Goal: Task Accomplishment & Management: Manage account settings

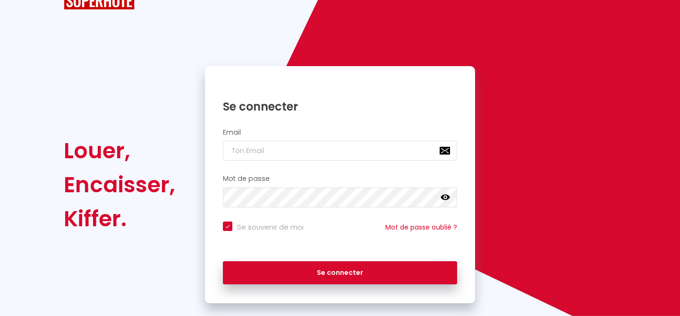
scroll to position [51, 0]
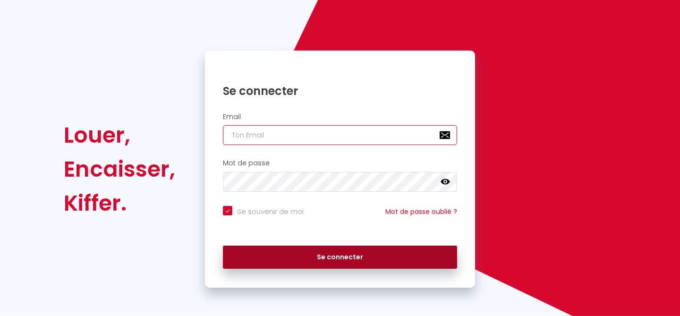
type input "[PERSON_NAME][EMAIL_ADDRESS][DOMAIN_NAME]"
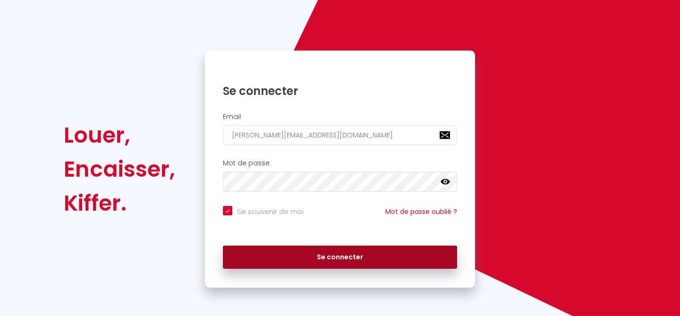
click at [354, 255] on button "Se connecter" at bounding box center [340, 257] width 234 height 24
checkbox input "true"
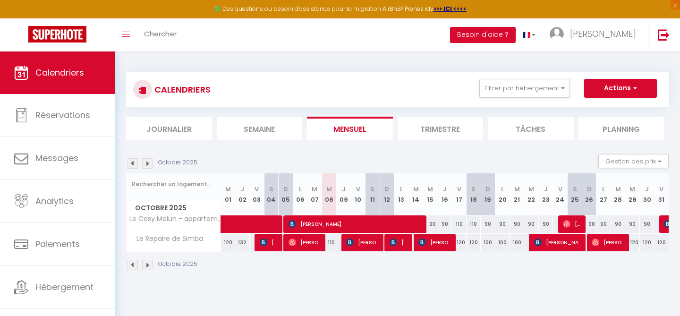
click at [418, 44] on div "Toggle menubar Chercher BUTTON Besoin d'aide ? Jonathan Paramètres Équipe" at bounding box center [370, 34] width 604 height 33
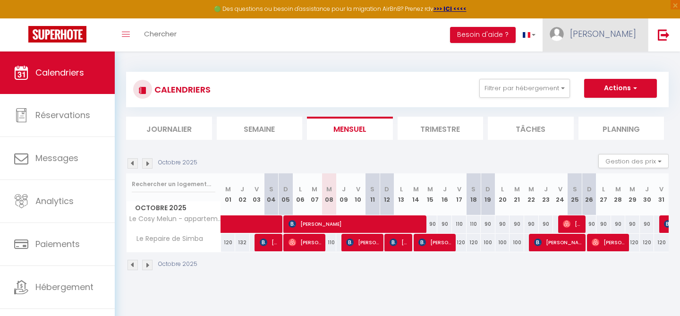
click at [611, 25] on link "[PERSON_NAME]" at bounding box center [594, 34] width 105 height 33
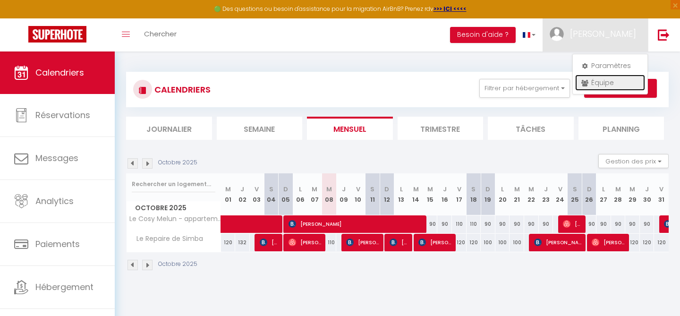
click at [593, 77] on link "Équipe" at bounding box center [610, 83] width 70 height 16
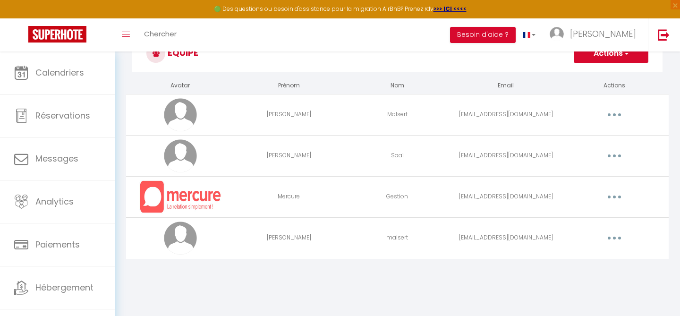
scroll to position [37, 0]
click at [616, 158] on button "button" at bounding box center [614, 155] width 26 height 15
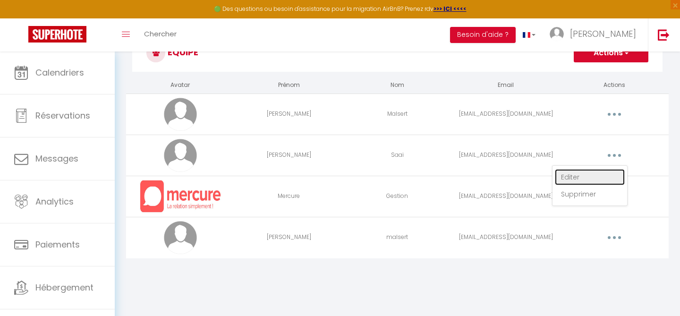
click at [579, 174] on link "Editer" at bounding box center [590, 177] width 70 height 16
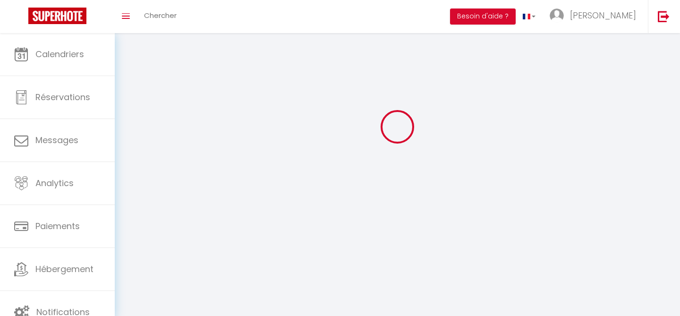
type input "[PERSON_NAME]"
type input "Saai"
type input "[EMAIL_ADDRESS][DOMAIN_NAME]"
type textarea "[URL][DOMAIN_NAME]"
checkbox input "false"
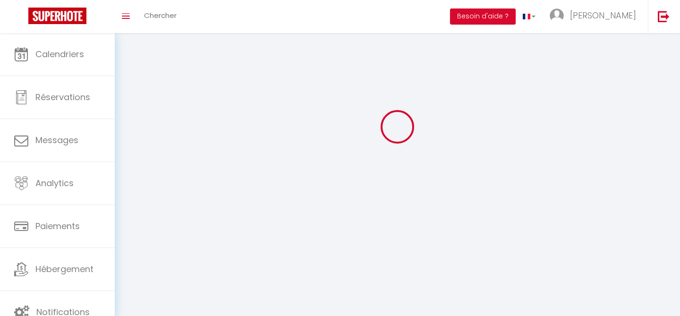
checkbox input "false"
checkbox input "true"
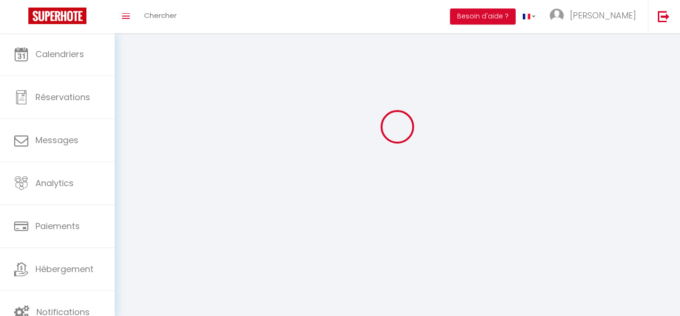
checkbox input "true"
checkbox input "false"
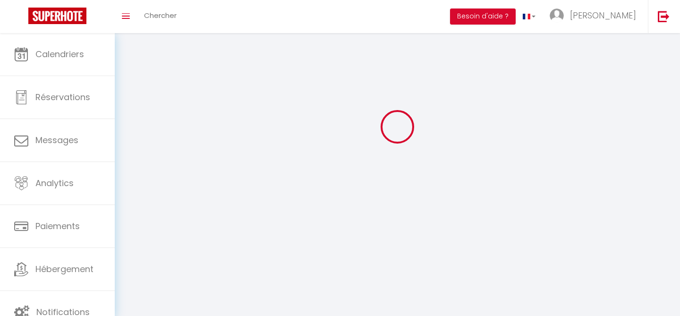
checkbox input "false"
select select
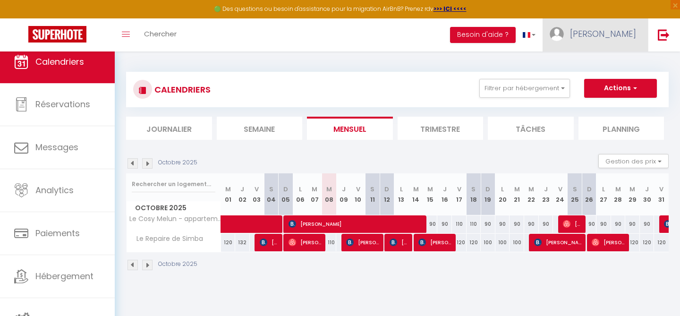
click at [608, 35] on span "[PERSON_NAME]" at bounding box center [603, 34] width 66 height 12
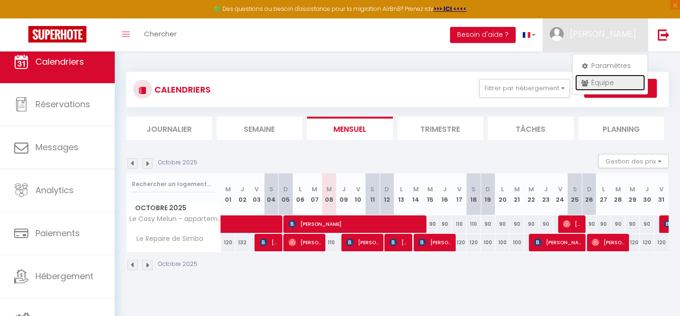
click at [594, 78] on link "Équipe" at bounding box center [610, 83] width 70 height 16
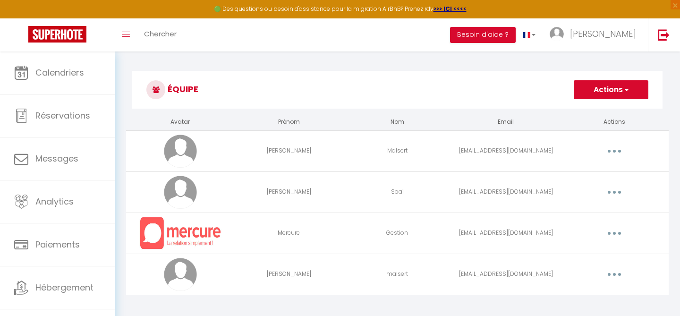
click at [617, 151] on button "button" at bounding box center [614, 151] width 26 height 15
click at [580, 186] on link "Supprimer" at bounding box center [590, 190] width 70 height 16
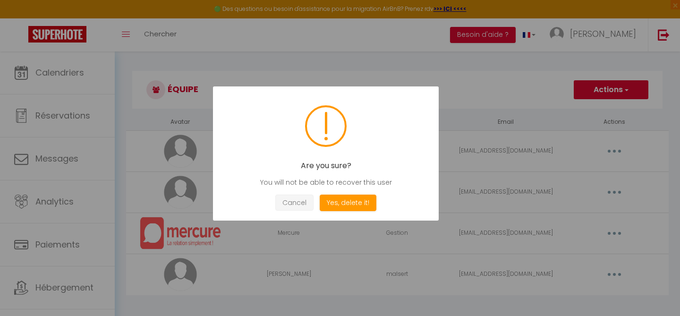
click at [304, 203] on button "Cancel" at bounding box center [294, 202] width 38 height 17
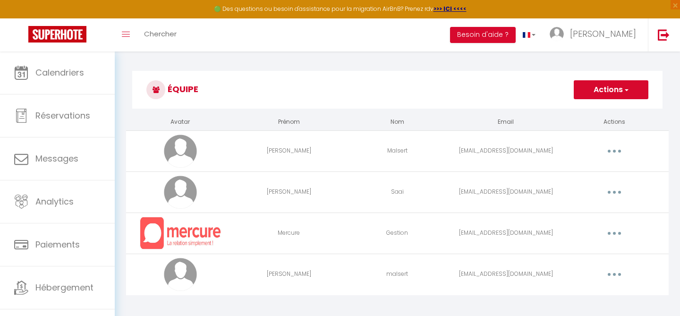
click at [625, 152] on button "button" at bounding box center [614, 151] width 26 height 15
click at [595, 173] on link "Editer" at bounding box center [590, 173] width 70 height 16
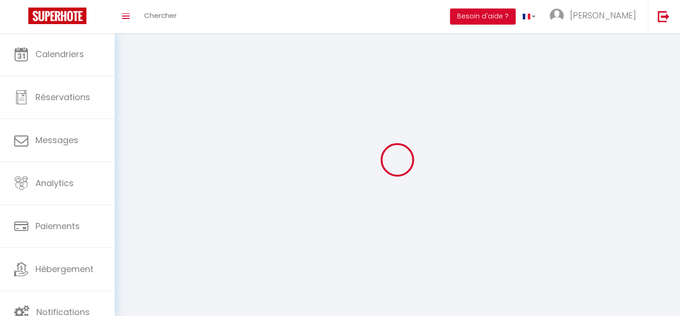
type input "[PERSON_NAME]"
type input "Malsert"
type input "[EMAIL_ADDRESS][DOMAIN_NAME]"
type textarea "https://app.superhote.com/#/connect/YpzsF7nDwb"
checkbox input "false"
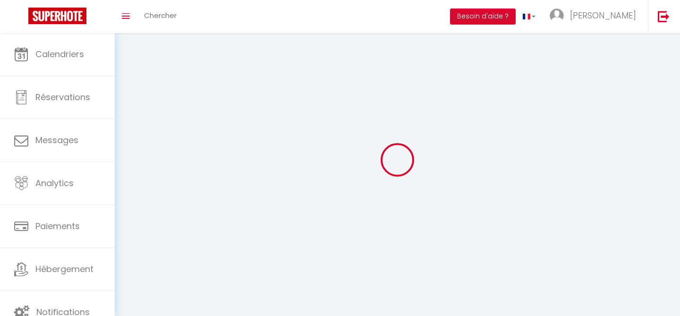
checkbox input "false"
checkbox input "true"
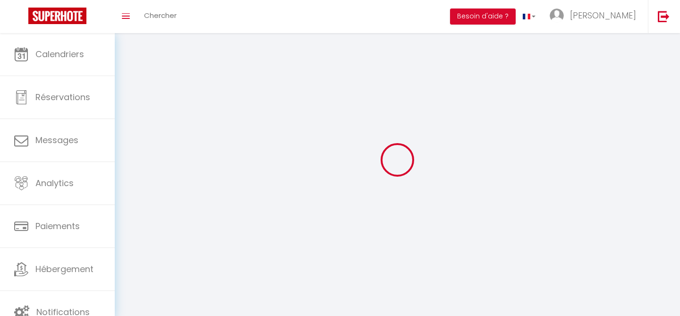
checkbox input "true"
checkbox input "false"
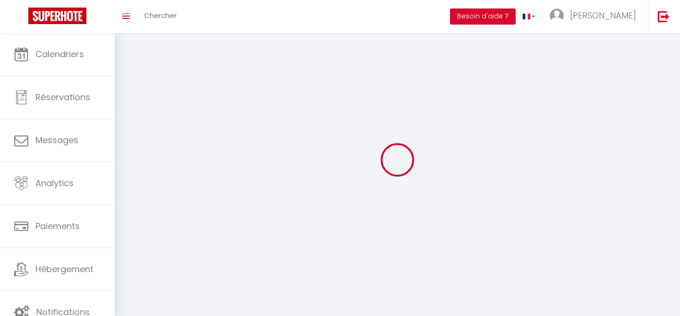
checkbox input "false"
select select
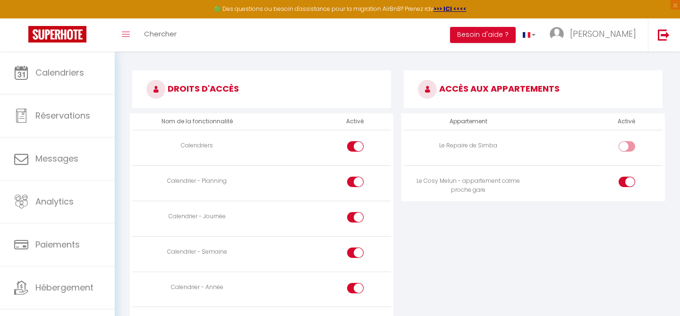
scroll to position [498, 0]
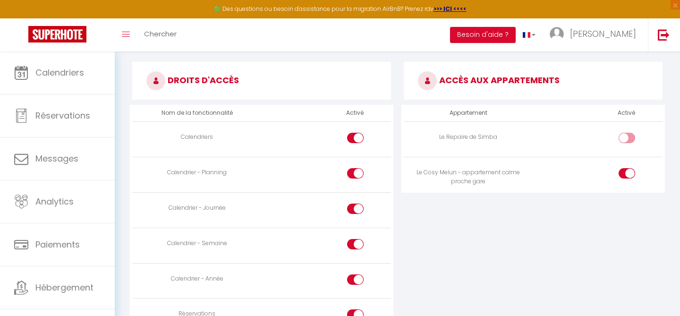
click at [628, 176] on input "checkbox" at bounding box center [634, 175] width 17 height 14
checkbox input "false"
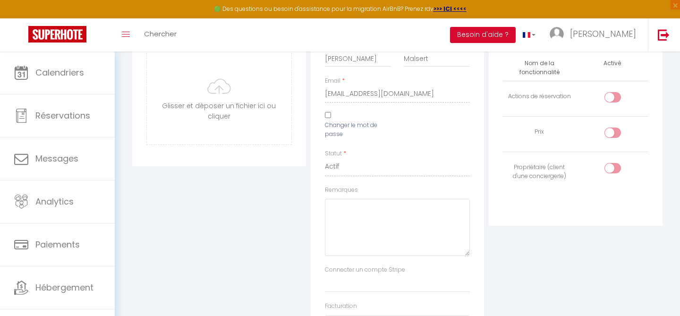
scroll to position [0, 0]
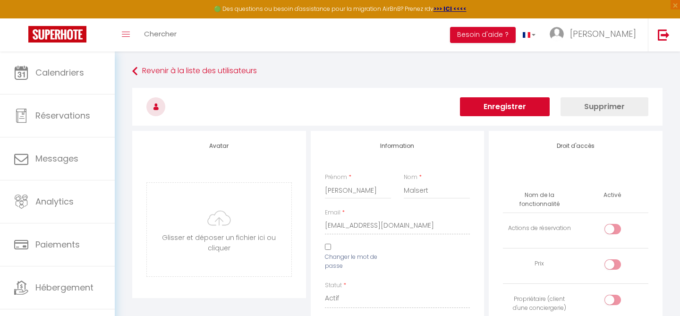
click at [528, 110] on button "Enregistrer" at bounding box center [505, 106] width 90 height 19
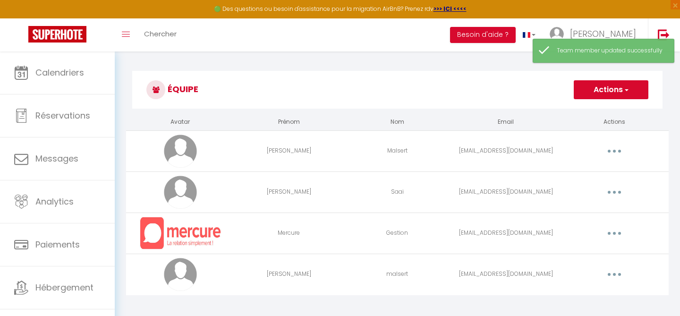
click at [619, 194] on button "button" at bounding box center [614, 192] width 26 height 15
click at [597, 211] on link "Editer" at bounding box center [590, 214] width 70 height 16
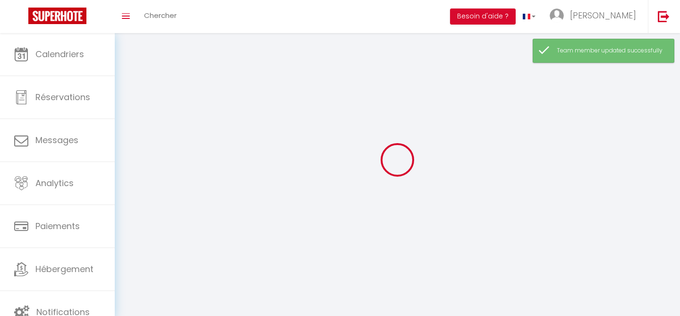
type input "[PERSON_NAME]"
type input "Saai"
type input "[EMAIL_ADDRESS][DOMAIN_NAME]"
type textarea "[URL][DOMAIN_NAME]"
checkbox input "false"
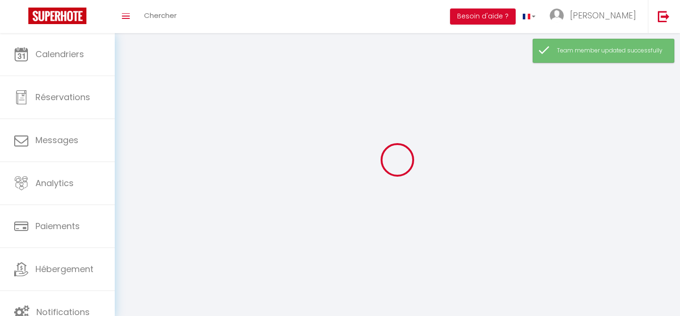
checkbox input "false"
checkbox input "true"
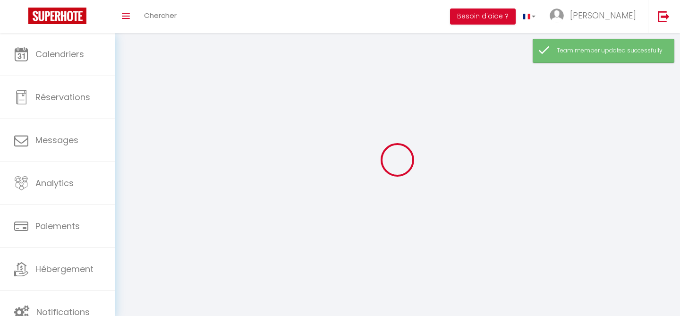
checkbox input "true"
checkbox input "false"
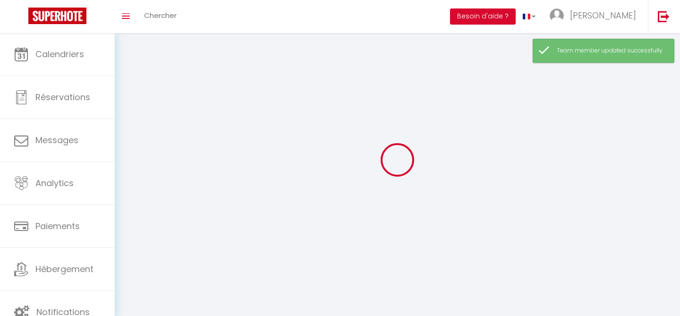
checkbox input "false"
select select
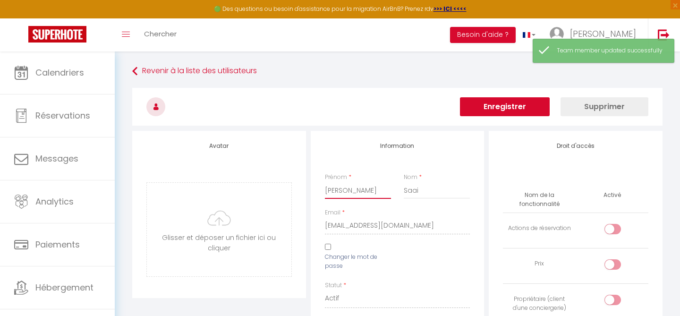
click at [379, 191] on input "[PERSON_NAME]" at bounding box center [358, 190] width 67 height 17
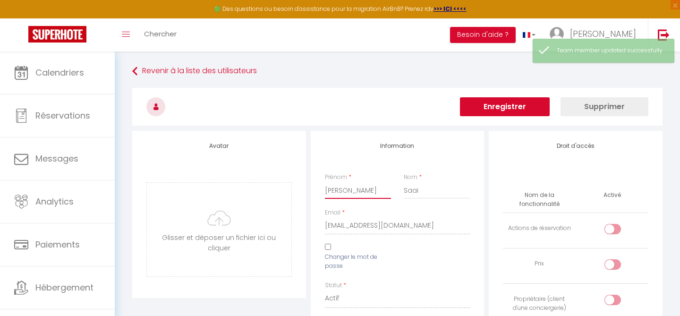
click at [379, 191] on input "[PERSON_NAME]" at bounding box center [358, 190] width 67 height 17
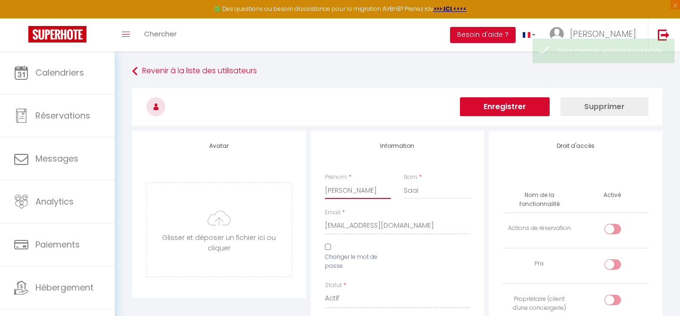
click at [379, 191] on input "[PERSON_NAME]" at bounding box center [358, 190] width 67 height 17
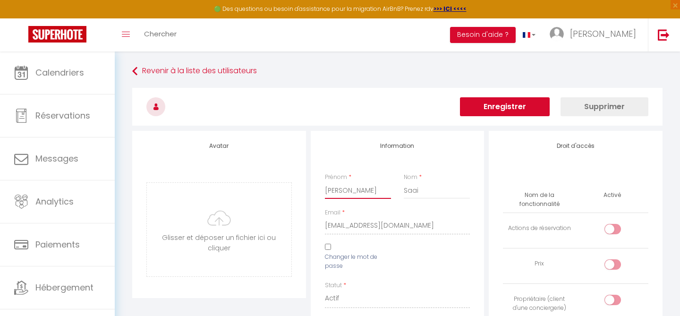
type input "D"
type input "[PERSON_NAME]"
type input "Marchione"
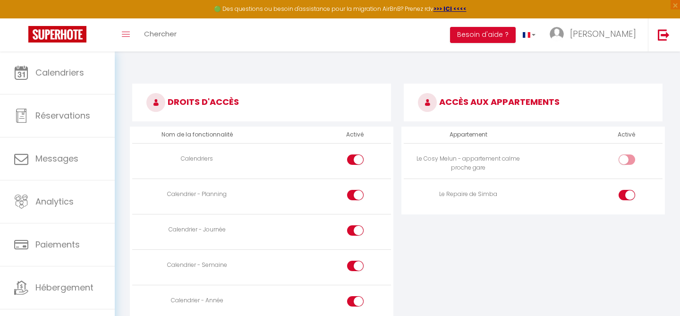
scroll to position [478, 0]
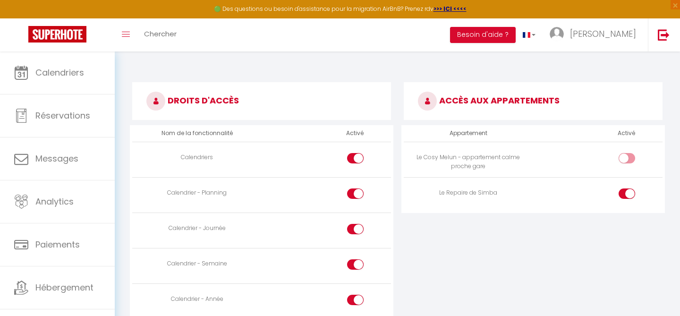
click at [627, 196] on input "checkbox" at bounding box center [634, 195] width 17 height 14
checkbox input "false"
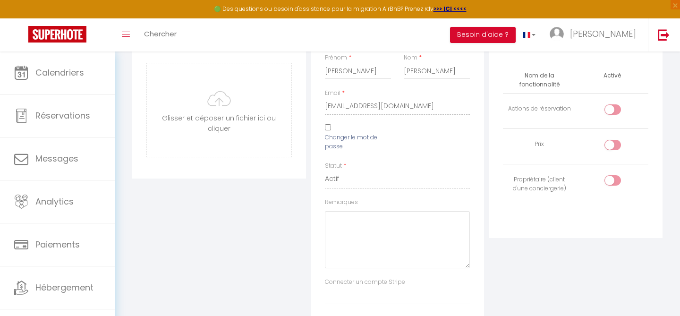
scroll to position [0, 0]
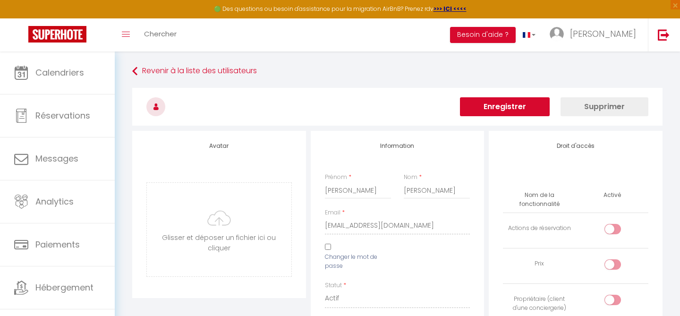
click at [599, 113] on button "Supprimer" at bounding box center [604, 106] width 88 height 19
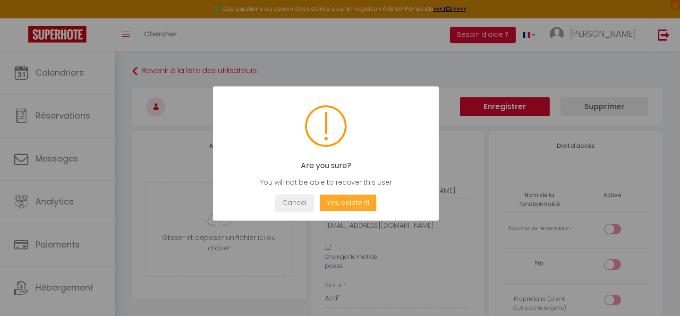
click at [363, 204] on button "Yes, delete it!" at bounding box center [348, 202] width 57 height 17
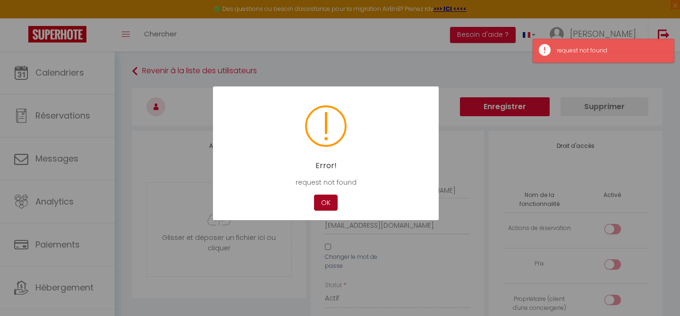
click at [329, 203] on button "OK" at bounding box center [326, 202] width 24 height 17
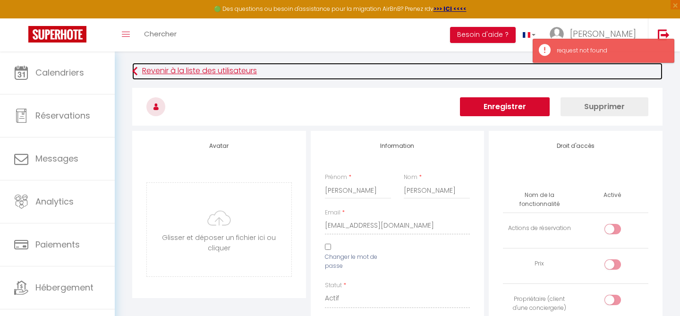
click at [145, 71] on link "Revenir à la liste des utilisateurs" at bounding box center [397, 71] width 530 height 17
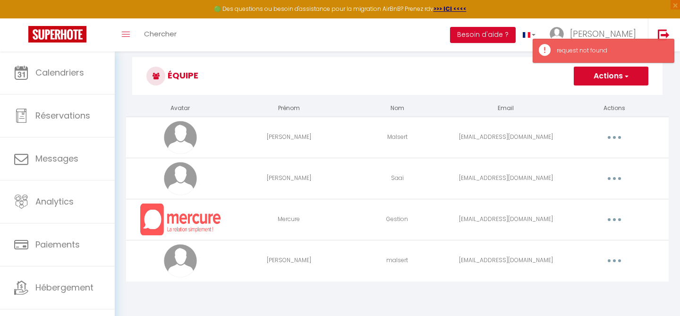
scroll to position [20, 0]
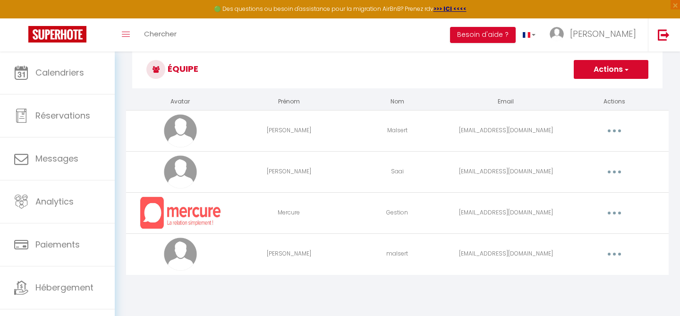
click at [619, 172] on button "button" at bounding box center [614, 171] width 26 height 15
click at [583, 207] on link "Supprimer" at bounding box center [590, 211] width 70 height 16
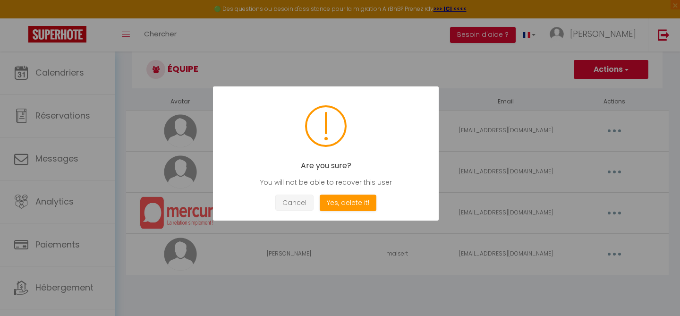
click at [301, 203] on button "Cancel" at bounding box center [294, 202] width 38 height 17
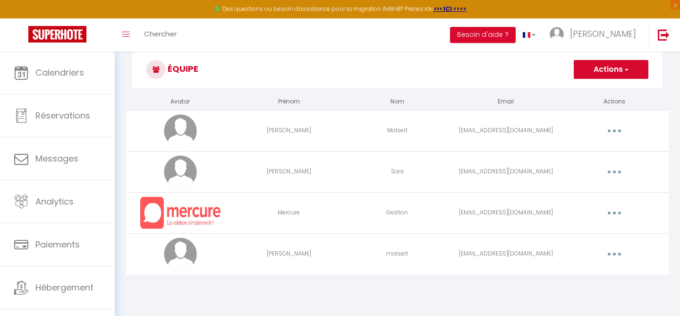
click at [606, 176] on button "button" at bounding box center [614, 171] width 26 height 15
click at [592, 191] on link "Editer" at bounding box center [590, 194] width 70 height 16
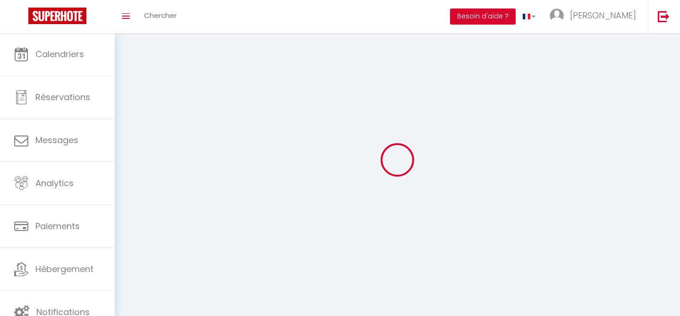
select select
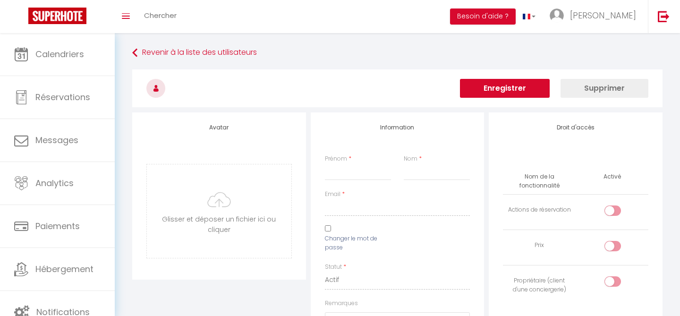
type input "[PERSON_NAME]"
type input "Saai"
type input "[EMAIL_ADDRESS][DOMAIN_NAME]"
type textarea "[URL][DOMAIN_NAME]"
checkbox input "false"
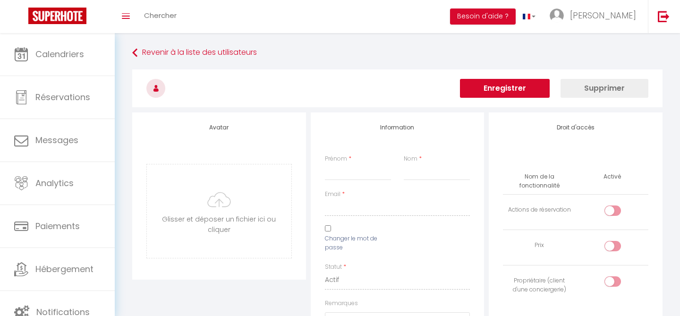
checkbox input "false"
checkbox input "true"
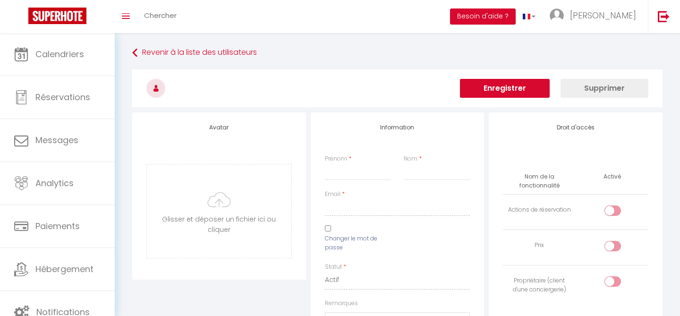
checkbox input "true"
checkbox input "false"
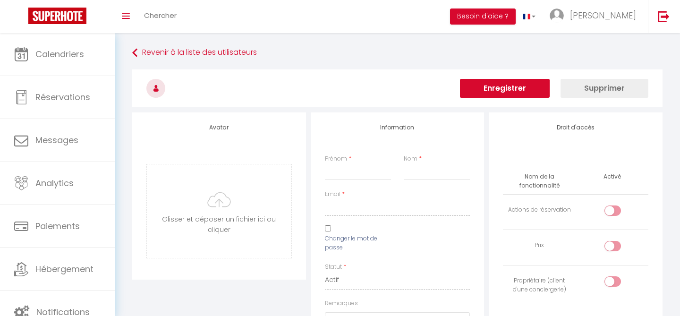
checkbox input "false"
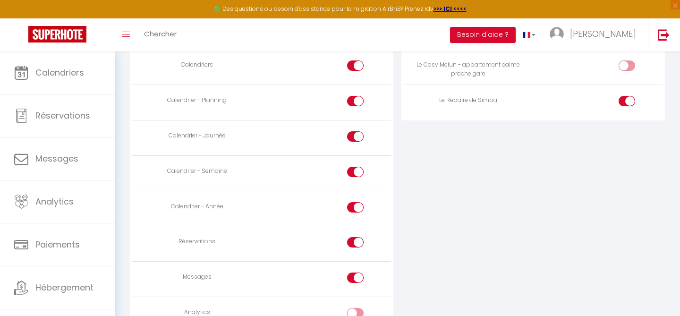
scroll to position [524, 0]
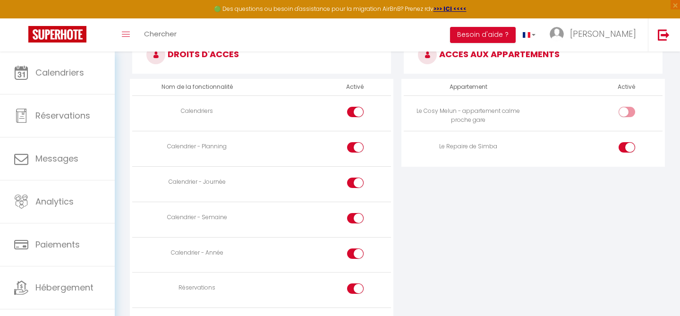
click at [628, 146] on input "checkbox" at bounding box center [634, 149] width 17 height 14
checkbox input "false"
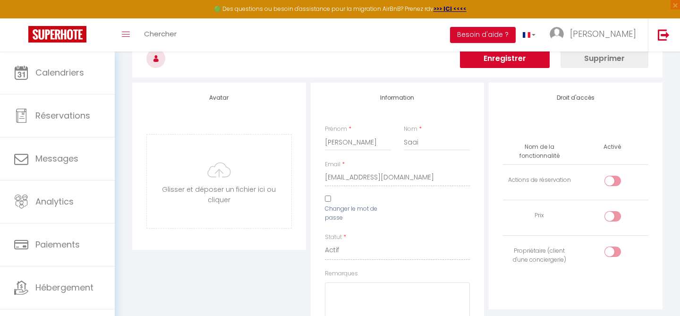
scroll to position [0, 0]
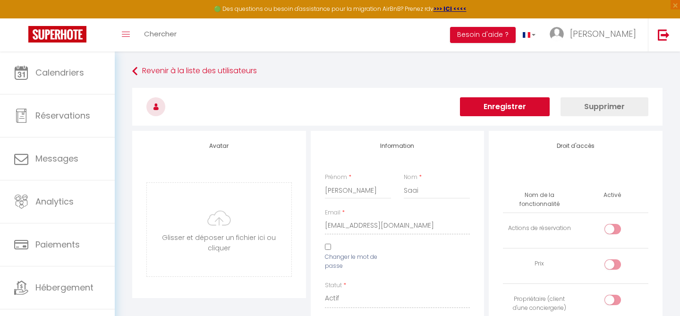
click at [520, 109] on button "Enregistrer" at bounding box center [505, 106] width 90 height 19
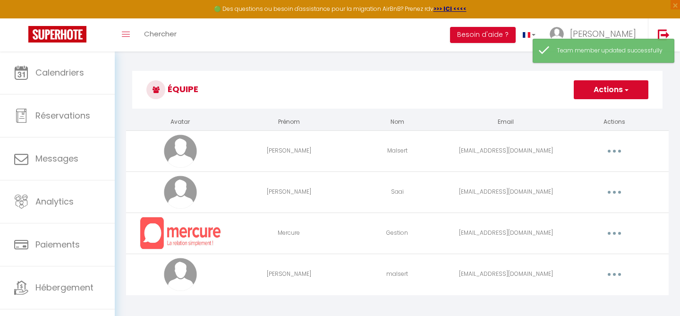
click at [614, 96] on button "Actions" at bounding box center [611, 89] width 75 height 19
click at [600, 110] on link "Ajouter un nouvel utilisateur" at bounding box center [591, 110] width 111 height 12
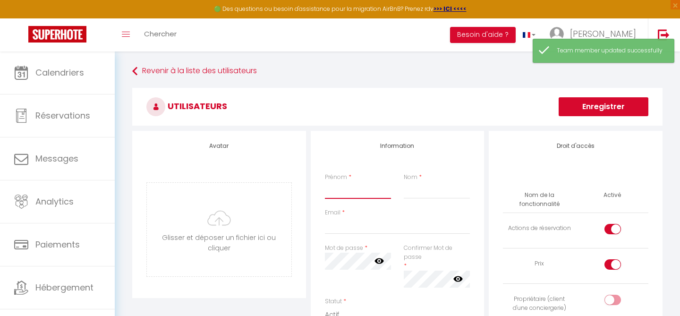
click at [356, 193] on input "Prénom" at bounding box center [358, 190] width 67 height 17
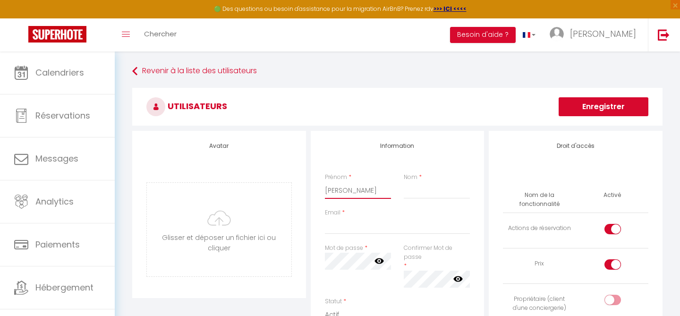
type input "[PERSON_NAME]"
click at [418, 191] on input "Nom" at bounding box center [437, 190] width 67 height 17
type input "Marchione"
click at [370, 227] on input "Email" at bounding box center [397, 225] width 145 height 17
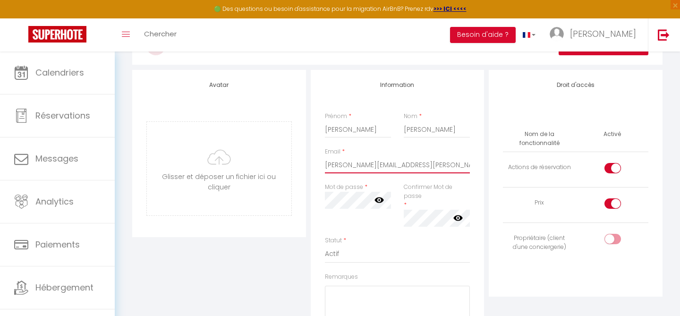
scroll to position [72, 0]
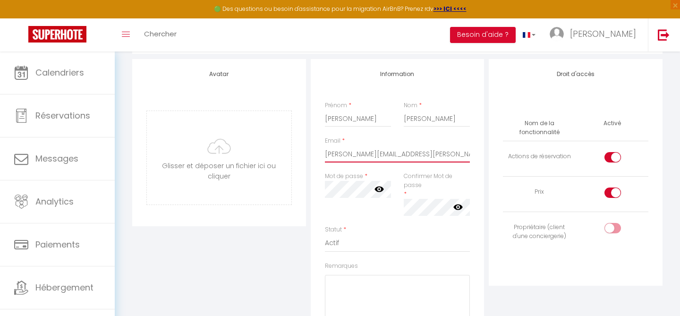
type input "[PERSON_NAME][EMAIL_ADDRESS][DOMAIN_NAME]"
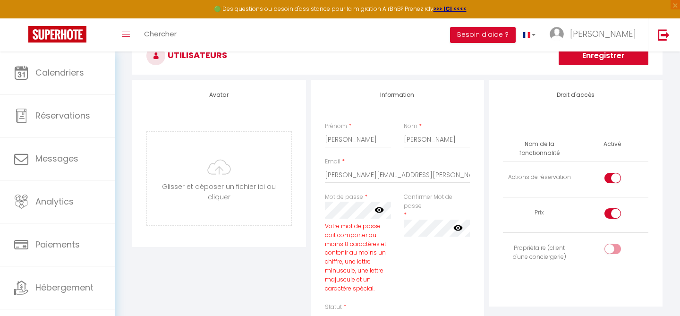
scroll to position [52, 0]
click at [608, 61] on button "Enregistrer" at bounding box center [603, 54] width 90 height 19
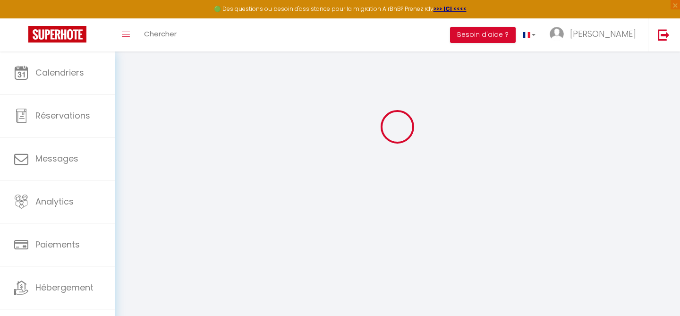
scroll to position [51, 0]
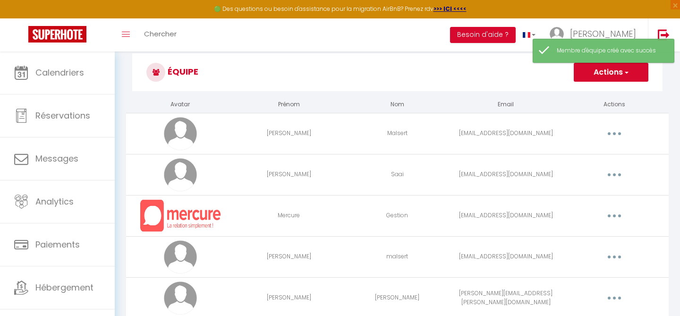
scroll to position [51, 0]
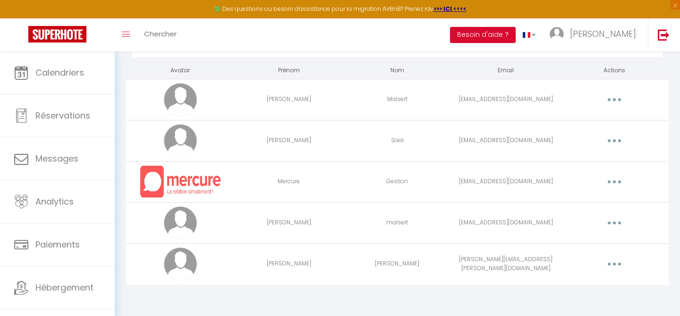
click at [612, 264] on button "button" at bounding box center [614, 263] width 26 height 15
click at [588, 281] on link "Editer" at bounding box center [590, 286] width 70 height 16
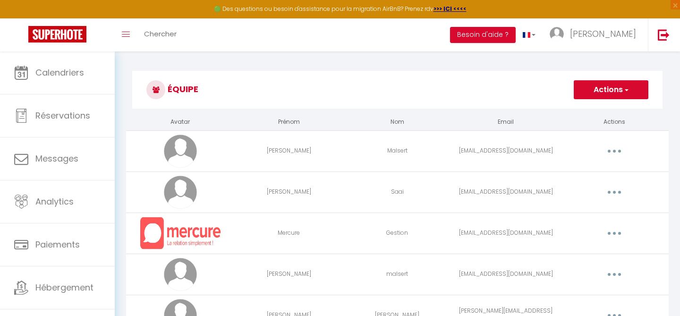
select select
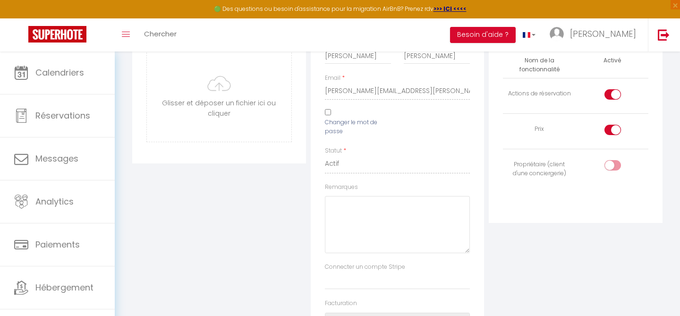
scroll to position [147, 0]
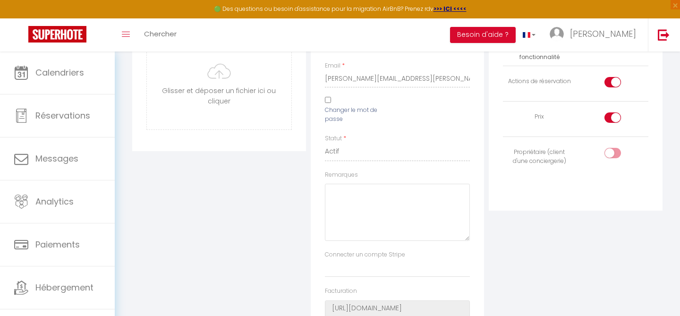
click at [615, 89] on input "checkbox" at bounding box center [620, 84] width 17 height 14
checkbox input "false"
click at [610, 114] on div at bounding box center [612, 117] width 17 height 10
click at [612, 114] on input "checkbox" at bounding box center [620, 119] width 17 height 14
checkbox input "false"
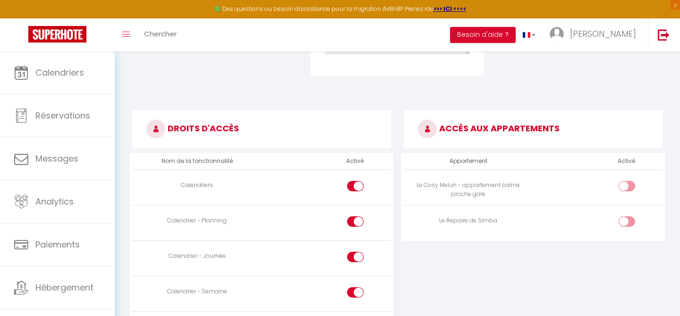
scroll to position [455, 0]
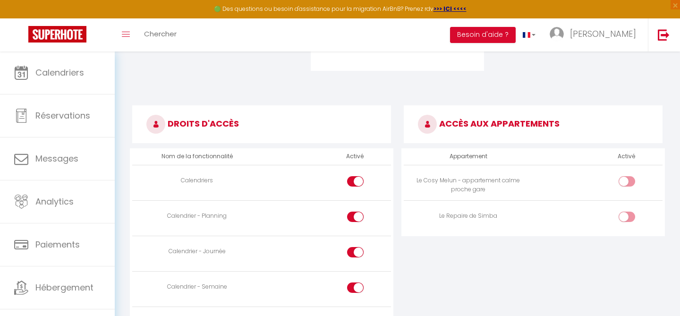
click at [625, 216] on div at bounding box center [626, 216] width 17 height 10
click at [626, 216] on input "checkbox" at bounding box center [634, 218] width 17 height 14
checkbox input "true"
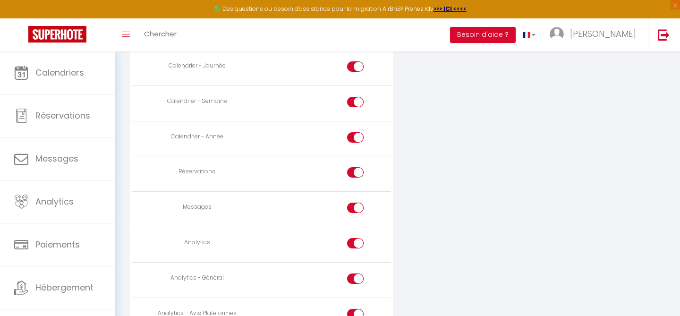
scroll to position [662, 0]
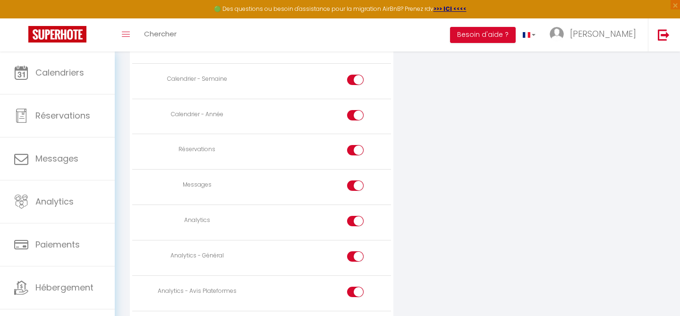
click at [356, 218] on input "checkbox" at bounding box center [363, 223] width 17 height 14
checkbox input "false"
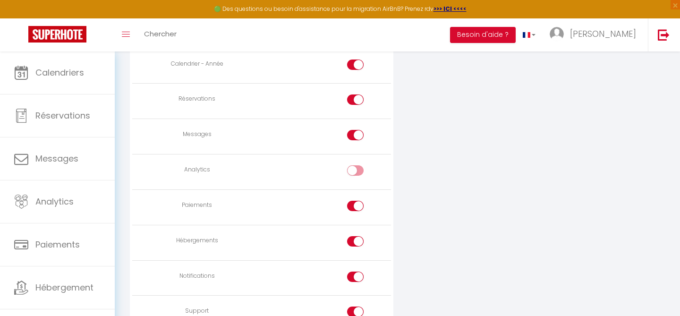
scroll to position [734, 0]
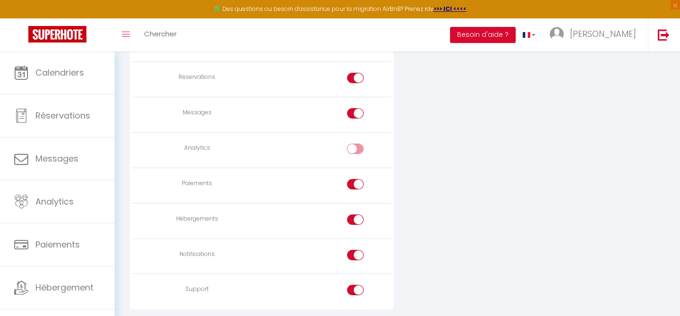
click at [358, 185] on input "checkbox" at bounding box center [363, 186] width 17 height 14
checkbox input "false"
click at [354, 221] on div at bounding box center [355, 219] width 17 height 10
click at [355, 221] on input "checkbox" at bounding box center [363, 221] width 17 height 14
checkbox input "false"
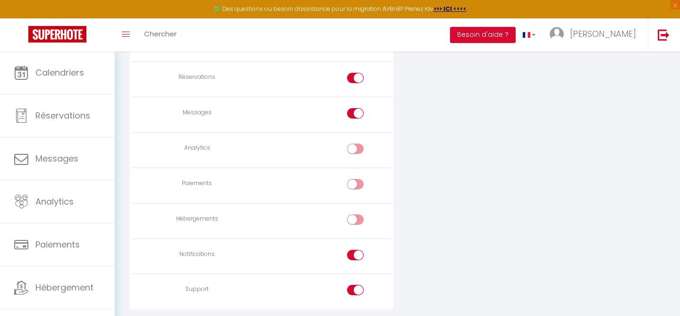
click at [352, 252] on div at bounding box center [355, 255] width 17 height 10
click at [355, 252] on input "checkbox" at bounding box center [363, 257] width 17 height 14
checkbox input "false"
click at [351, 288] on div at bounding box center [355, 290] width 17 height 10
click at [355, 288] on input "checkbox" at bounding box center [363, 292] width 17 height 14
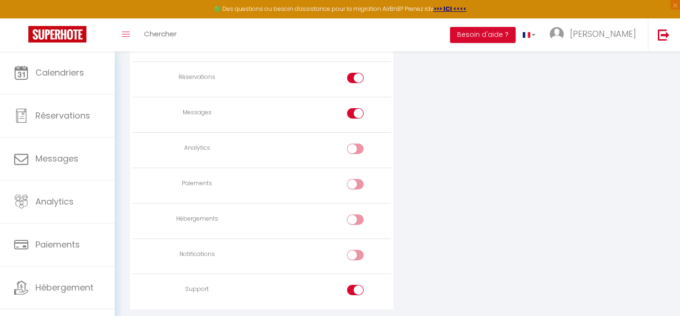
checkbox input "false"
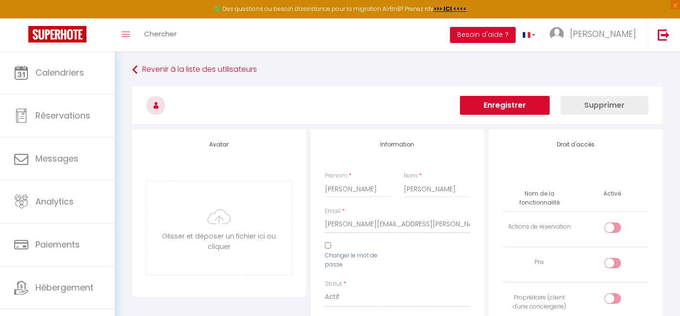
scroll to position [0, 0]
click at [516, 107] on button "Enregistrer" at bounding box center [505, 106] width 90 height 19
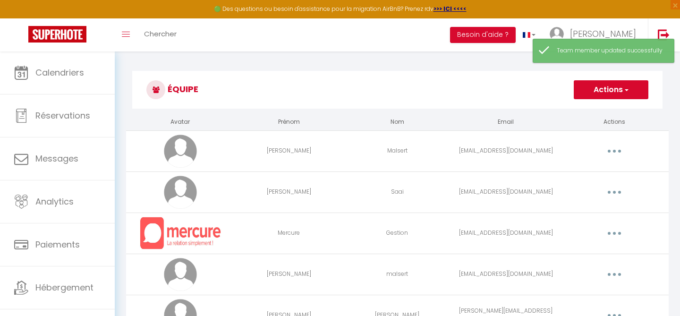
click at [595, 93] on button "Actions" at bounding box center [611, 89] width 75 height 19
click at [587, 110] on link "Ajouter un nouvel utilisateur" at bounding box center [591, 110] width 111 height 12
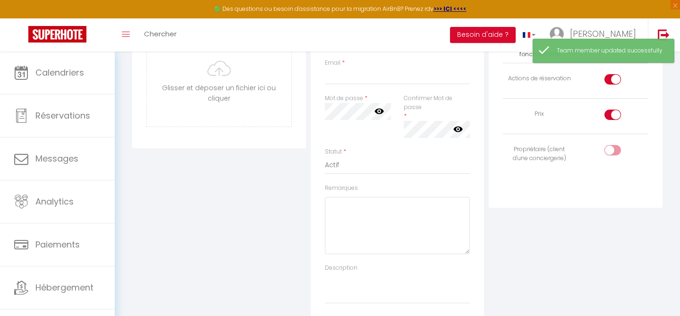
scroll to position [169, 0]
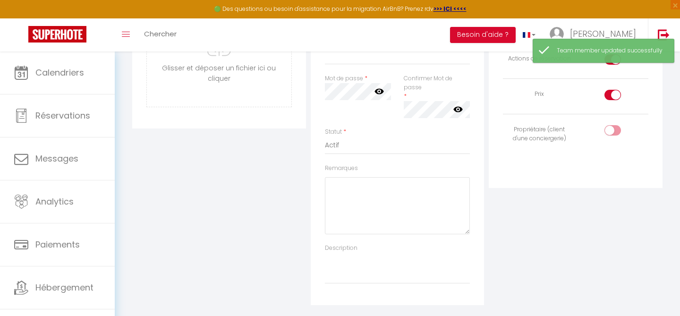
click at [612, 94] on input "checkbox" at bounding box center [620, 97] width 17 height 14
checkbox input "false"
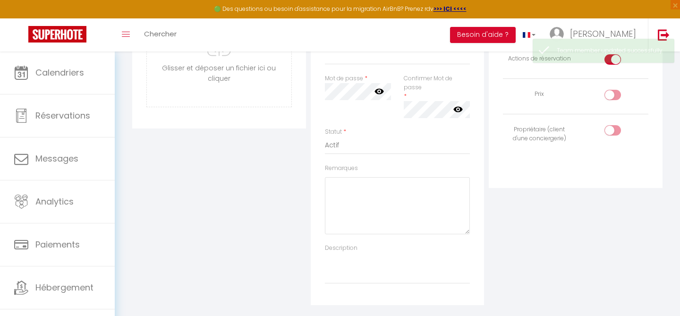
click at [614, 65] on input "checkbox" at bounding box center [620, 61] width 17 height 14
checkbox input "false"
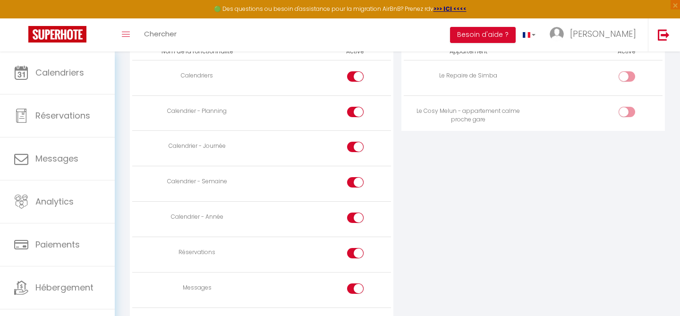
scroll to position [516, 0]
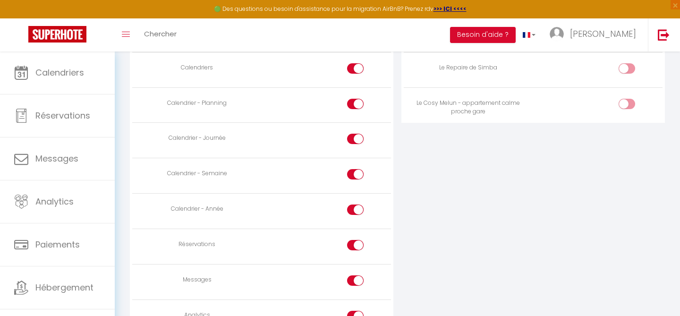
click at [625, 72] on div at bounding box center [626, 68] width 17 height 10
click at [626, 72] on input "checkbox" at bounding box center [634, 70] width 17 height 14
checkbox input "true"
click at [359, 72] on input "checkbox" at bounding box center [363, 70] width 17 height 14
checkbox input "false"
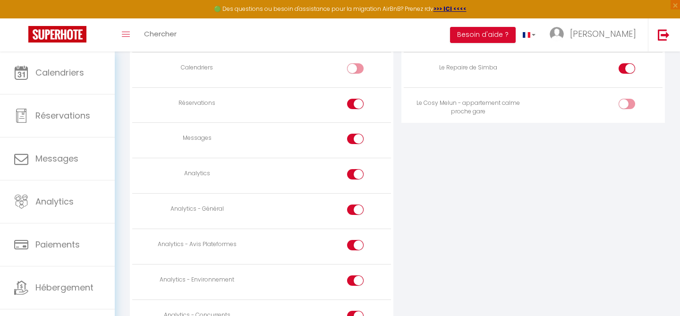
click at [355, 104] on input "checkbox" at bounding box center [363, 106] width 17 height 14
checkbox input "false"
click at [356, 73] on input "checkbox" at bounding box center [363, 70] width 17 height 14
checkbox input "true"
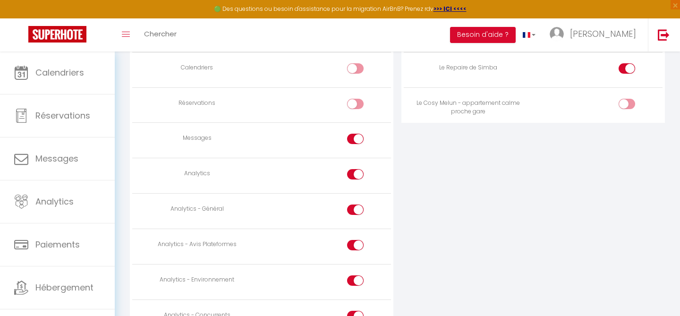
checkbox input "true"
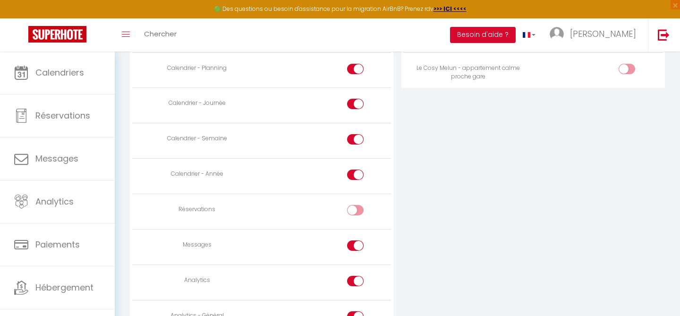
scroll to position [567, 0]
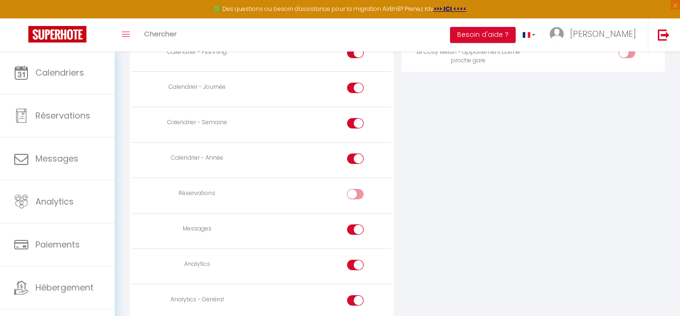
click at [356, 191] on input "checkbox" at bounding box center [363, 196] width 17 height 14
checkbox input "true"
click at [357, 262] on input "checkbox" at bounding box center [363, 267] width 17 height 14
checkbox input "false"
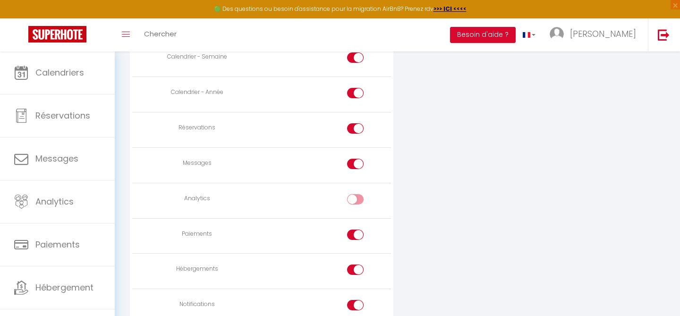
scroll to position [684, 0]
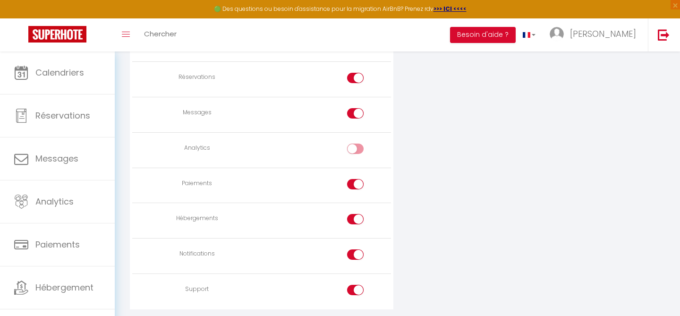
click at [357, 190] on input "checkbox" at bounding box center [363, 186] width 17 height 14
checkbox input "false"
click at [356, 214] on input "checkbox" at bounding box center [363, 221] width 17 height 14
checkbox input "false"
click at [355, 246] on td at bounding box center [326, 255] width 129 height 35
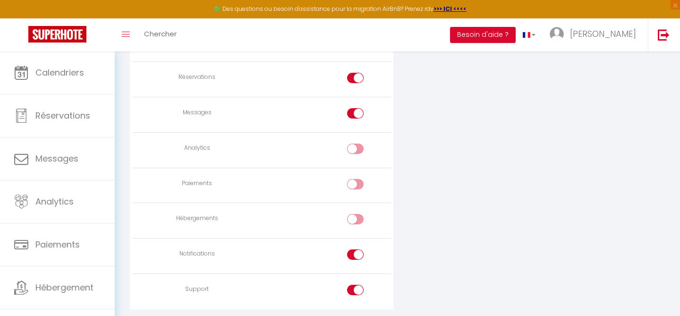
click at [355, 255] on input "checkbox" at bounding box center [363, 256] width 17 height 14
checkbox input "false"
click at [353, 289] on div at bounding box center [355, 290] width 17 height 10
click at [355, 289] on input "checkbox" at bounding box center [363, 292] width 17 height 14
checkbox input "false"
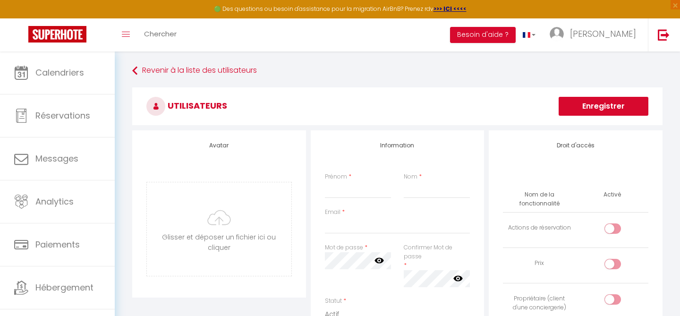
scroll to position [0, 0]
click at [365, 196] on input "Prénom" at bounding box center [358, 190] width 67 height 17
type input "Severine"
click at [436, 191] on input "Nom" at bounding box center [437, 190] width 67 height 17
type input "Porres"
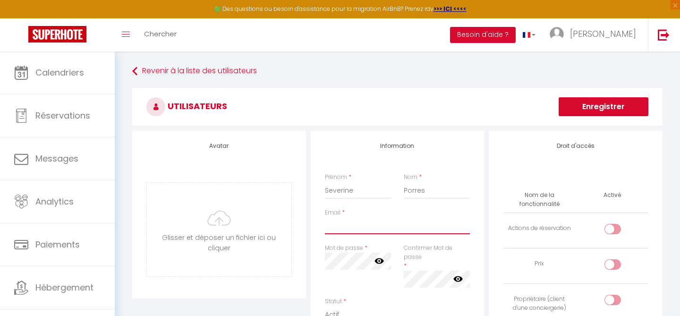
click at [412, 219] on input "Email" at bounding box center [397, 225] width 145 height 17
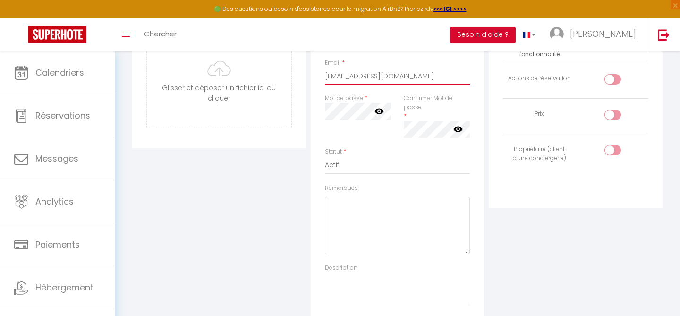
scroll to position [134, 0]
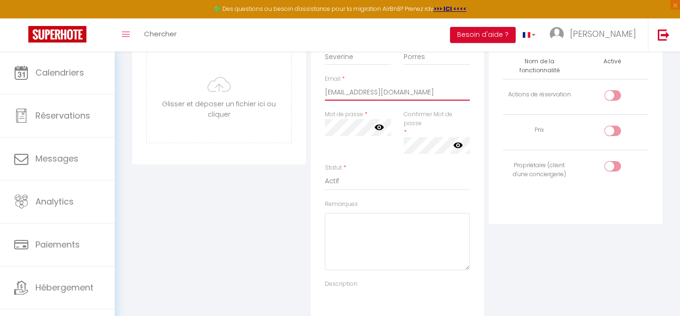
type input "severineporres@gmail.com"
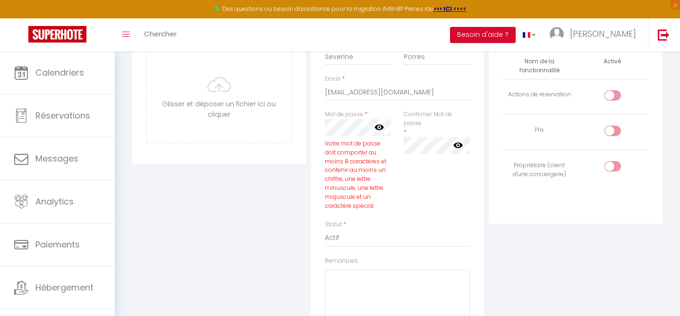
click at [557, 261] on div "Droit d'accès Nom de la fonctionnalité Activé Actions de réservation Prix Propr…" at bounding box center [575, 197] width 178 height 400
click at [483, 289] on div "Information Prénom * Severine Nom * Porres Email * severineporres@gmail.com Mot…" at bounding box center [398, 197] width 174 height 400
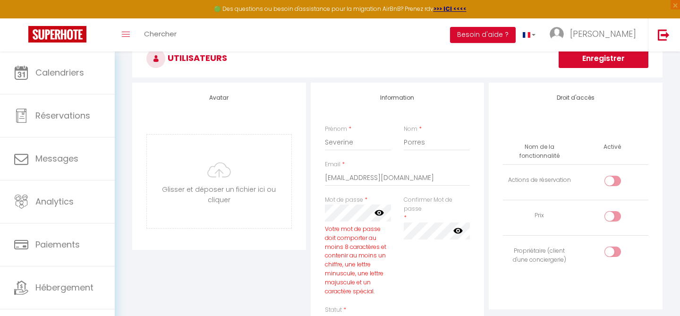
scroll to position [0, 0]
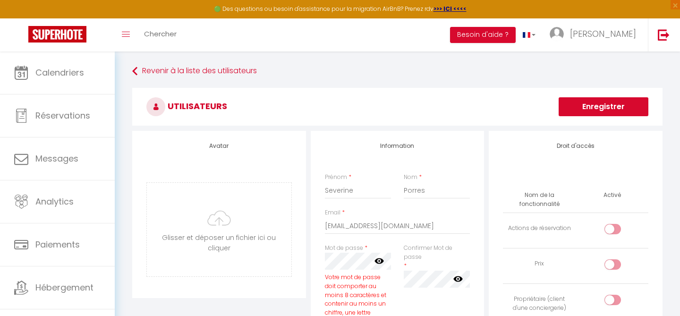
click at [591, 111] on button "Enregistrer" at bounding box center [603, 106] width 90 height 19
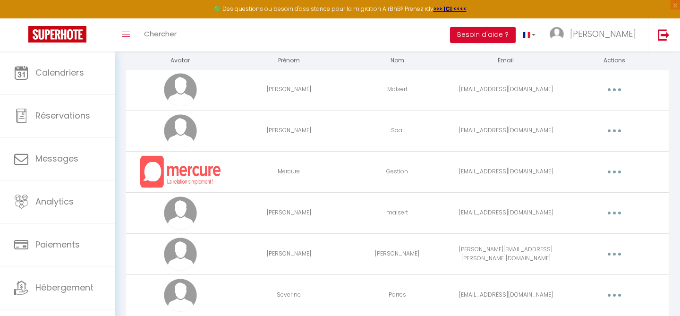
scroll to position [60, 0]
click at [618, 90] on button "button" at bounding box center [614, 90] width 26 height 15
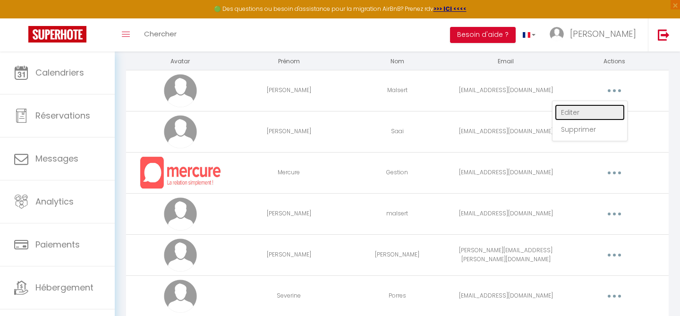
click at [598, 105] on link "Editer" at bounding box center [590, 112] width 70 height 16
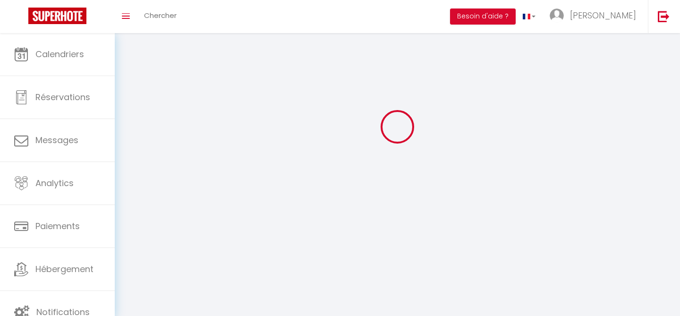
type input "[PERSON_NAME]"
type input "Malsert"
type input "[EMAIL_ADDRESS][DOMAIN_NAME]"
type textarea "https://app.superhote.com/#/connect/YpzsF7nDwb"
checkbox input "false"
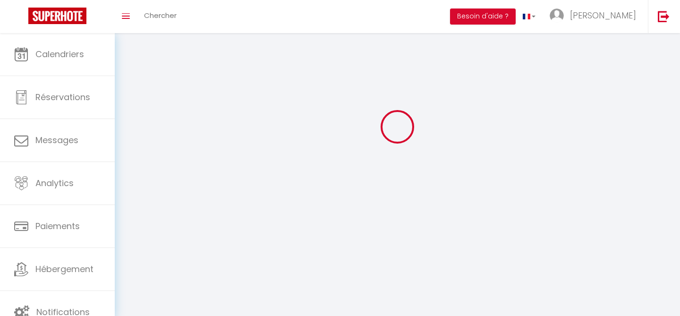
checkbox input "false"
checkbox input "true"
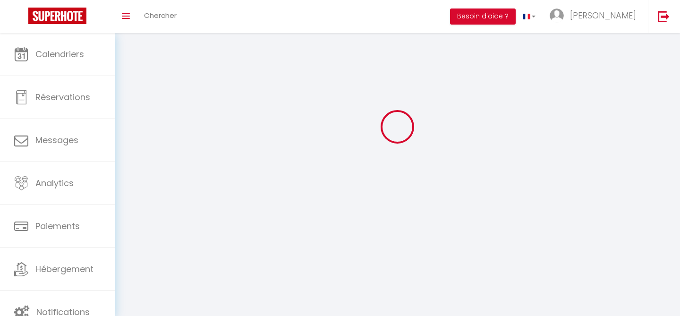
checkbox input "true"
checkbox input "false"
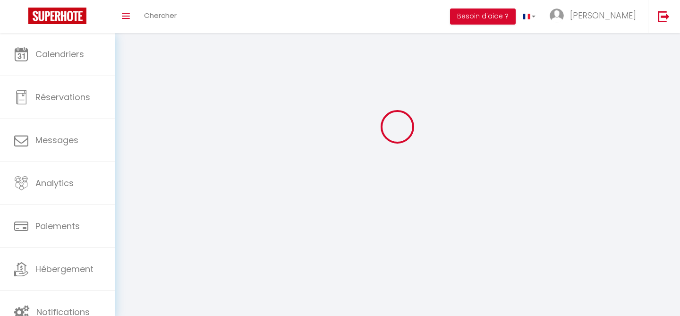
checkbox input "false"
select select
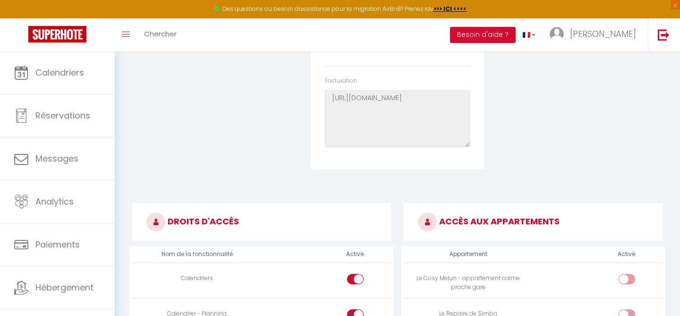
scroll to position [73, 0]
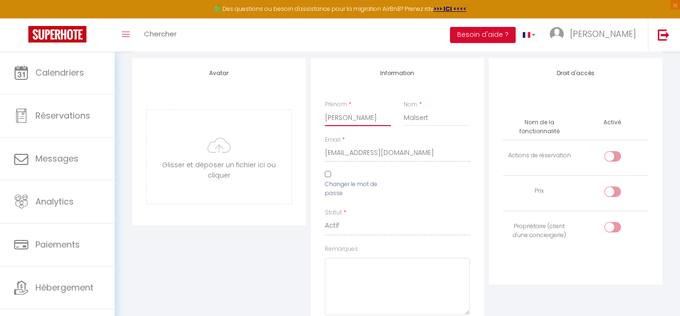
click at [353, 118] on input "[PERSON_NAME]" at bounding box center [358, 117] width 67 height 17
type input "Audrey"
click at [415, 116] on input "Malsert" at bounding box center [437, 117] width 67 height 17
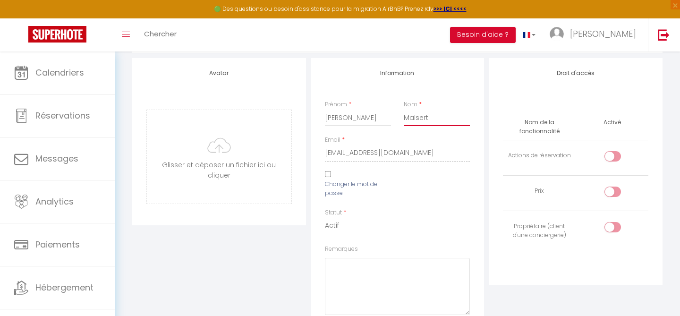
click at [415, 116] on input "Malsert" at bounding box center [437, 117] width 67 height 17
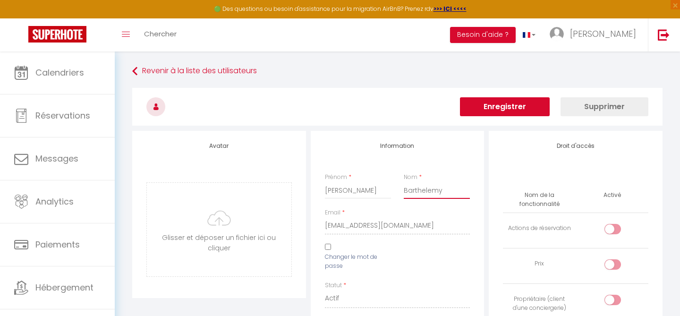
type input "Barthelemy"
click at [502, 109] on button "Enregistrer" at bounding box center [505, 106] width 90 height 19
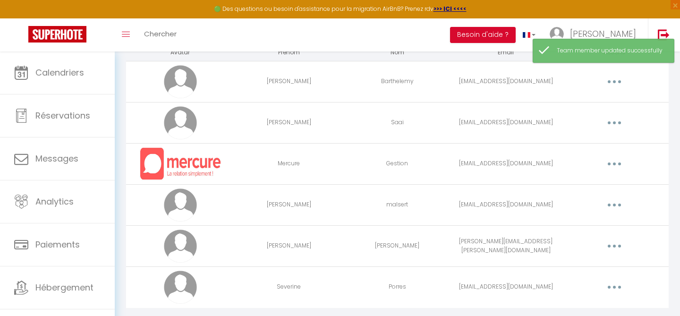
scroll to position [92, 0]
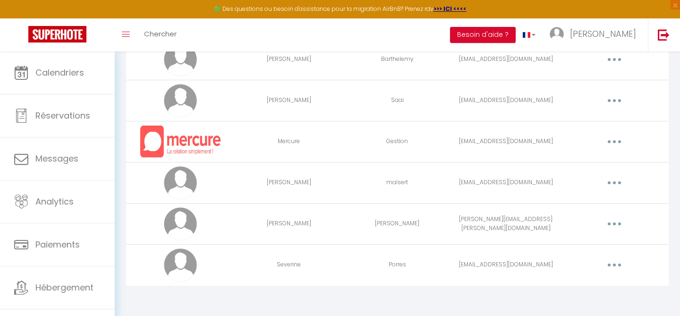
click at [618, 262] on button "button" at bounding box center [614, 264] width 26 height 15
click at [568, 287] on link "Editer" at bounding box center [590, 287] width 70 height 16
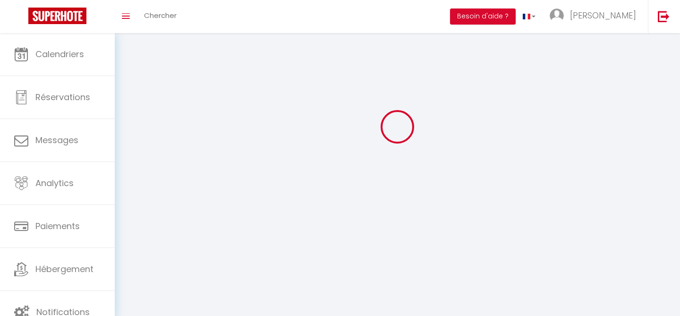
type input "Severine"
type input "Porres"
type input "severineporres@gmail.com"
type textarea "https://app.superhote.com/#/connect/qVxzgDBiAD"
checkbox input "false"
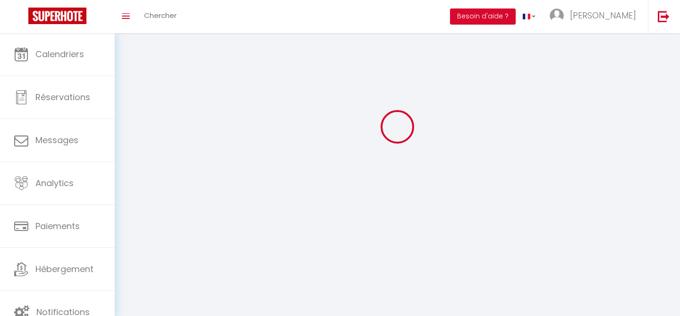
checkbox input "false"
checkbox input "true"
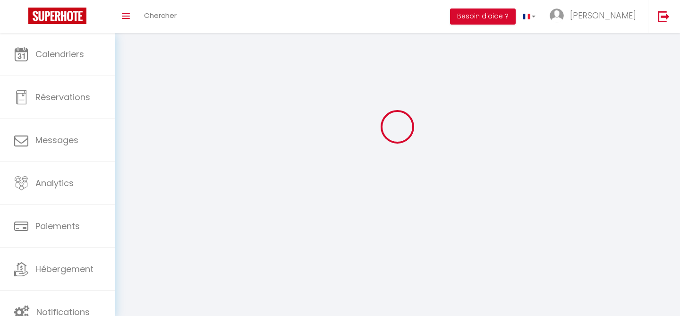
checkbox input "true"
checkbox input "false"
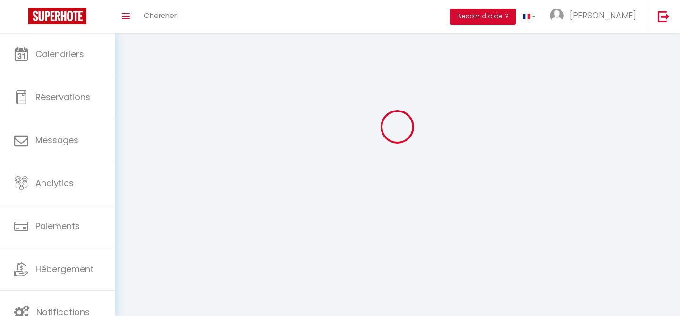
checkbox input "false"
select select
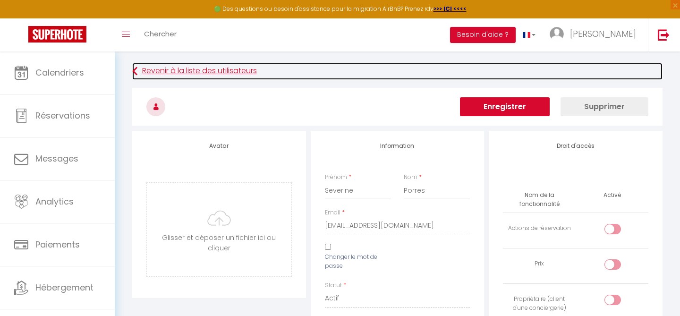
click at [177, 64] on link "Revenir à la liste des utilisateurs" at bounding box center [397, 71] width 530 height 17
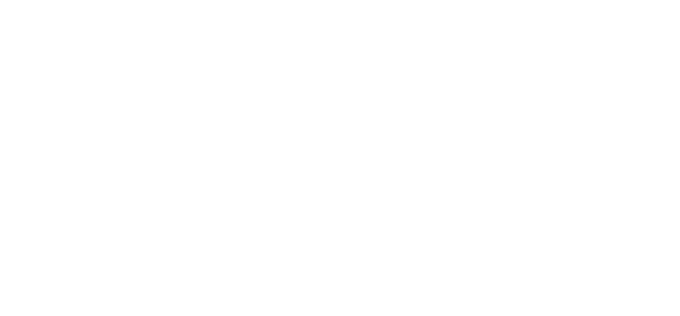
select select
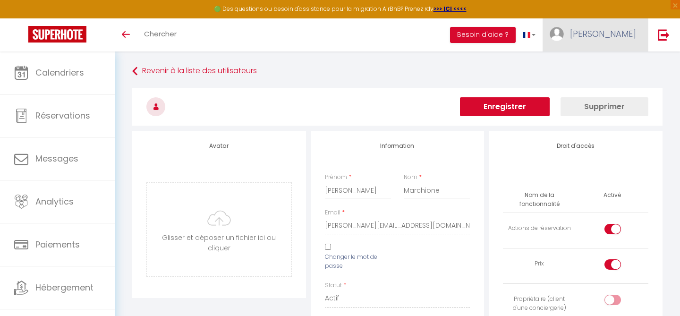
scroll to position [51, 0]
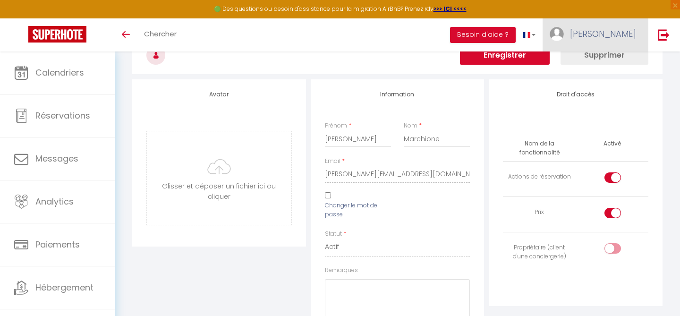
click at [608, 32] on span "[PERSON_NAME]" at bounding box center [603, 34] width 66 height 12
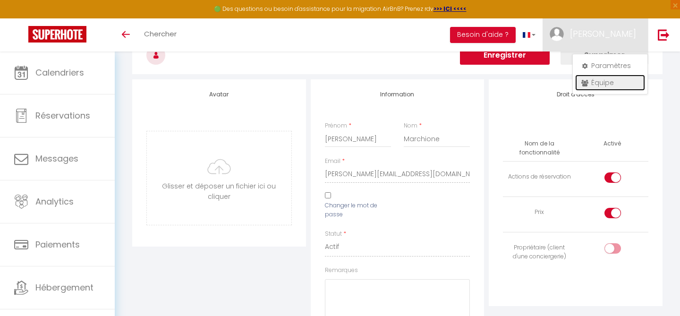
click at [590, 81] on link "Équipe" at bounding box center [610, 83] width 70 height 16
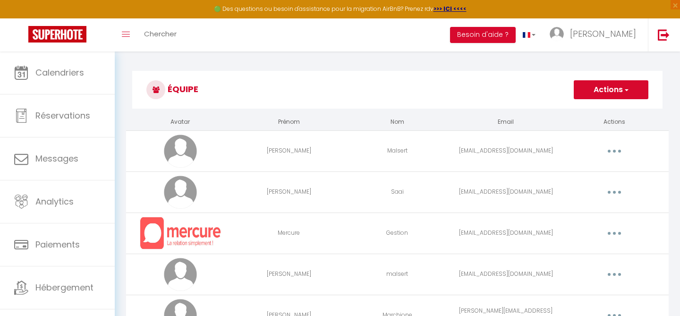
scroll to position [51, 0]
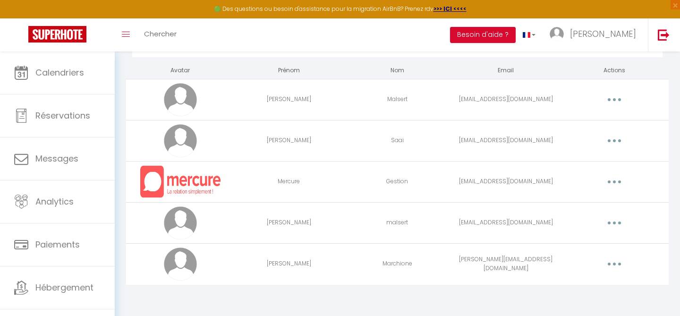
click at [610, 193] on td "Editer Supprimer" at bounding box center [614, 181] width 109 height 41
click at [615, 142] on icon "button" at bounding box center [614, 140] width 3 height 3
click at [595, 160] on link "Editer" at bounding box center [590, 162] width 70 height 16
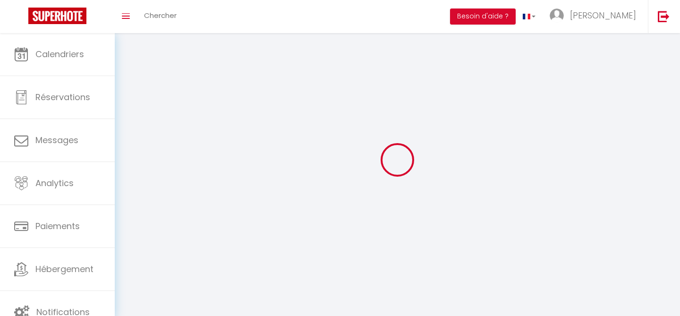
type input "[PERSON_NAME]"
type input "Saai"
type input "[EMAIL_ADDRESS][DOMAIN_NAME]"
type textarea "[URL][DOMAIN_NAME]"
checkbox input "false"
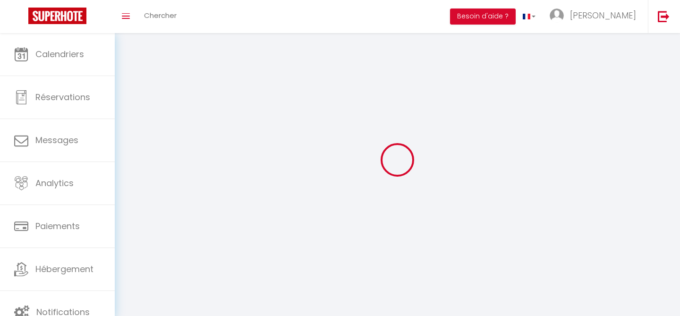
checkbox input "false"
checkbox input "true"
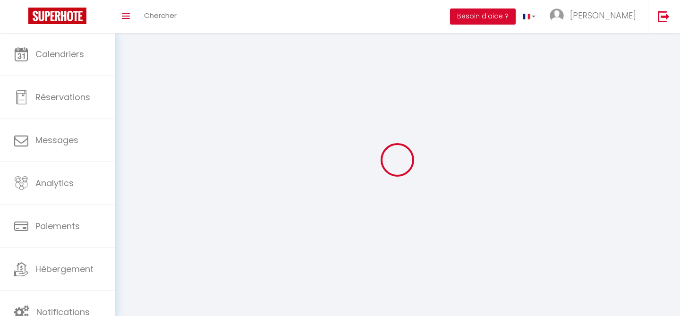
checkbox input "true"
checkbox input "false"
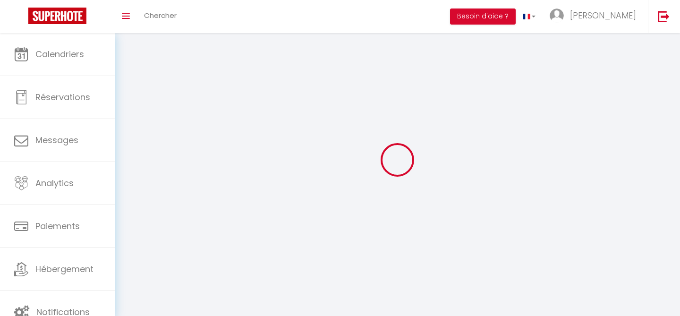
checkbox input "false"
select select
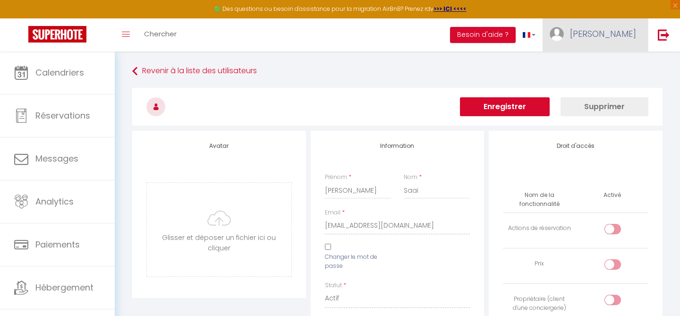
click at [605, 36] on span "[PERSON_NAME]" at bounding box center [603, 34] width 66 height 12
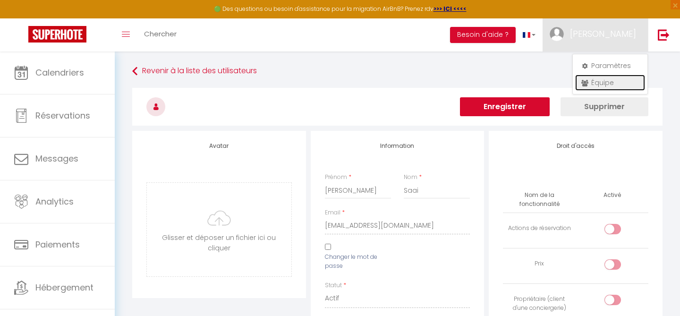
click at [590, 83] on link "Équipe" at bounding box center [610, 83] width 70 height 16
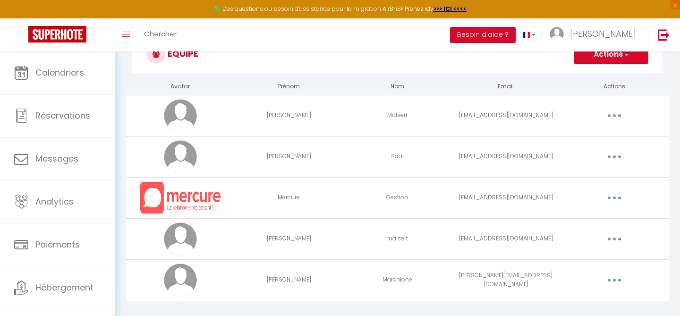
scroll to position [51, 0]
